Goal: Task Accomplishment & Management: Manage account settings

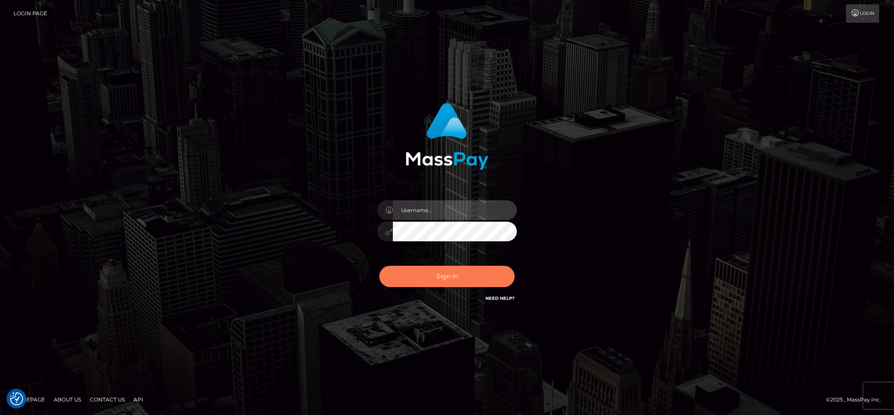
type input "cgomez.nvision"
click at [482, 279] on button "Sign in" at bounding box center [447, 276] width 135 height 21
type input "cgomez.nvision"
click at [456, 275] on button "Sign in" at bounding box center [447, 276] width 135 height 21
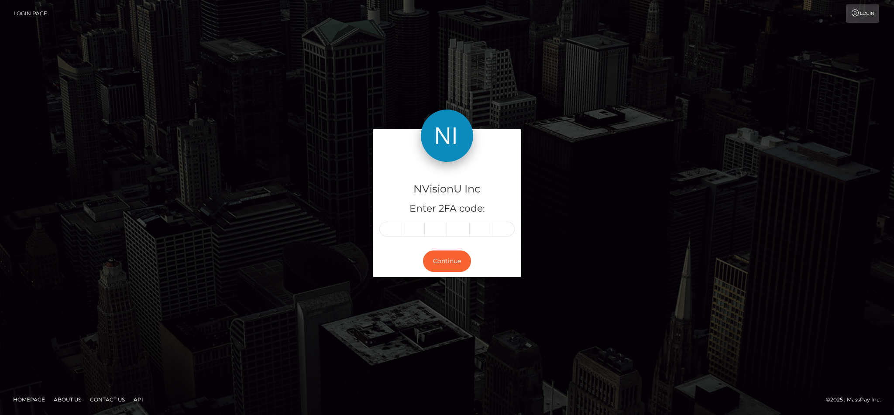
click at [661, 396] on footer "Homepage About Us Contact Us API © 2025 , MassPay Inc." at bounding box center [447, 400] width 894 height 31
click at [393, 223] on input "text" at bounding box center [391, 229] width 23 height 15
type input "5"
type input "7"
type input "5"
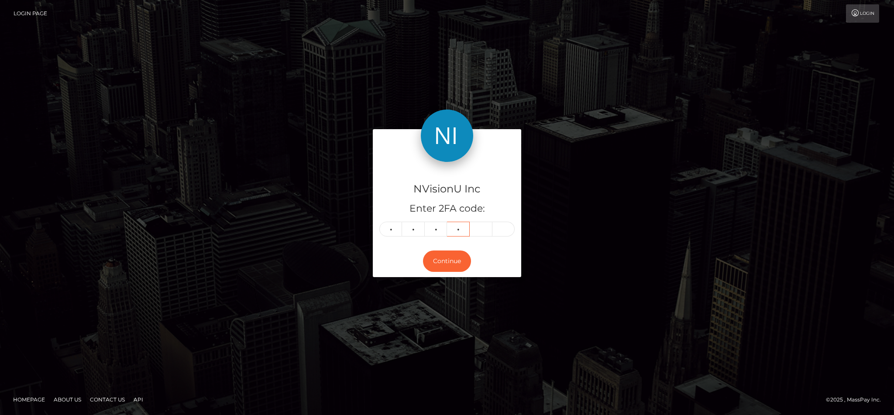
type input "0"
type input "1"
type input "6"
click at [437, 256] on button "Continue" at bounding box center [447, 261] width 48 height 21
